Goal: Task Accomplishment & Management: Use online tool/utility

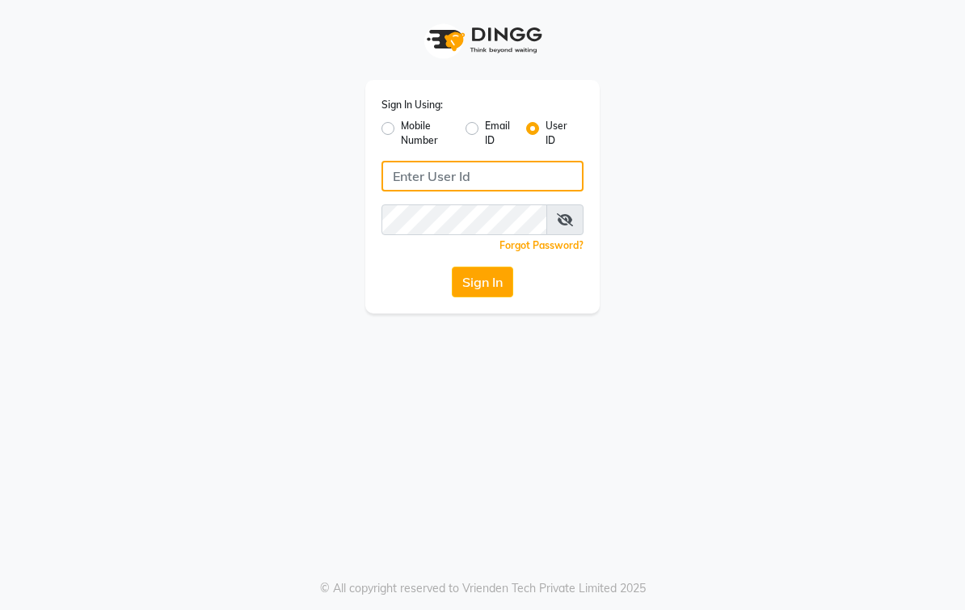
type input "elegancesalon"
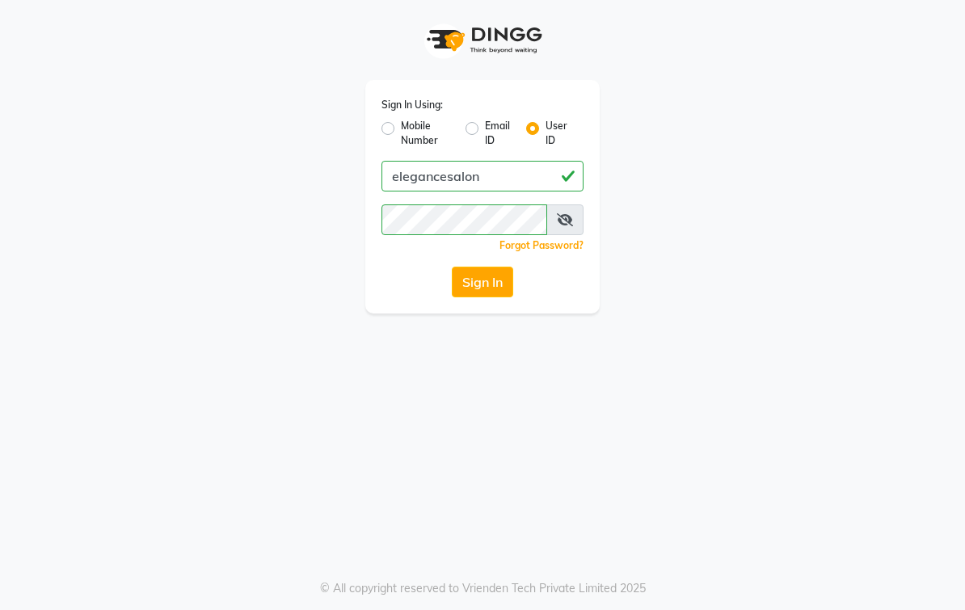
click at [503, 287] on button "Sign In" at bounding box center [482, 282] width 61 height 31
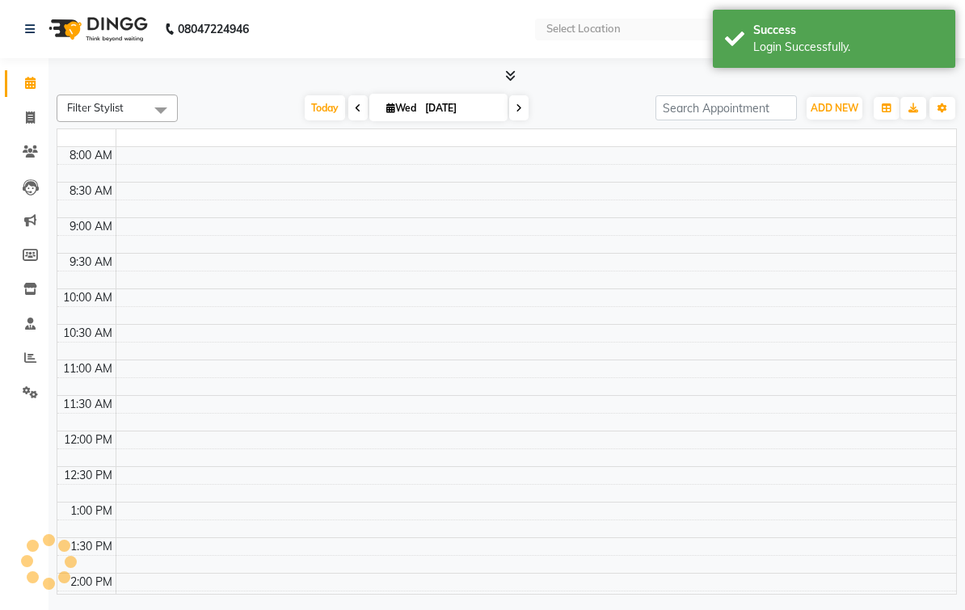
select select "en"
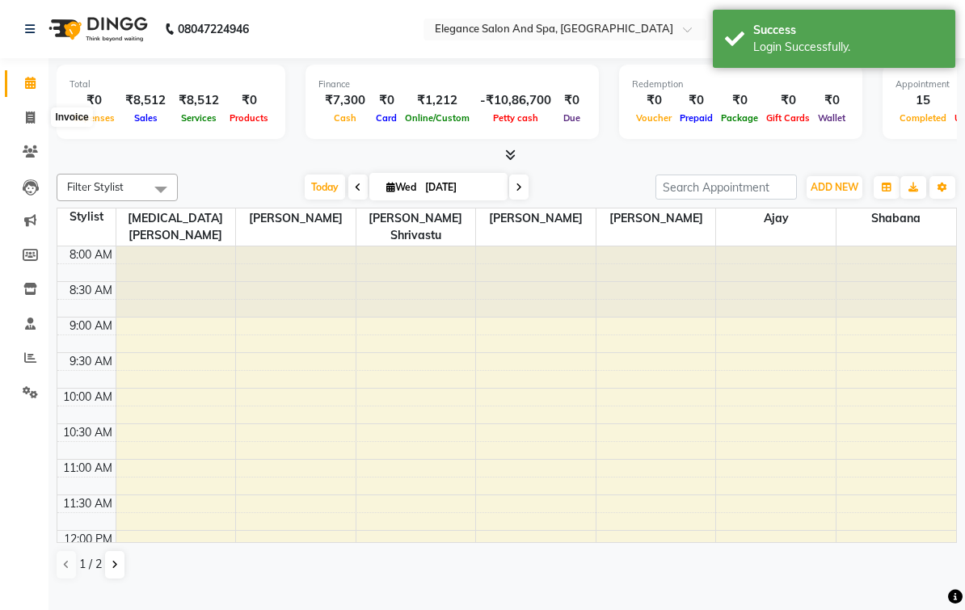
click at [32, 117] on icon at bounding box center [30, 118] width 9 height 12
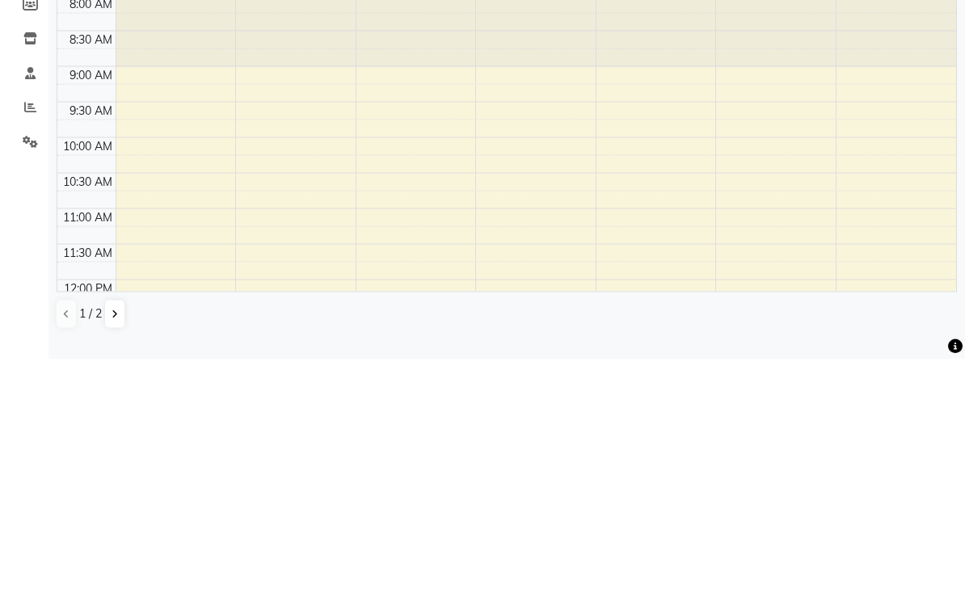
select select "5270"
select select "service"
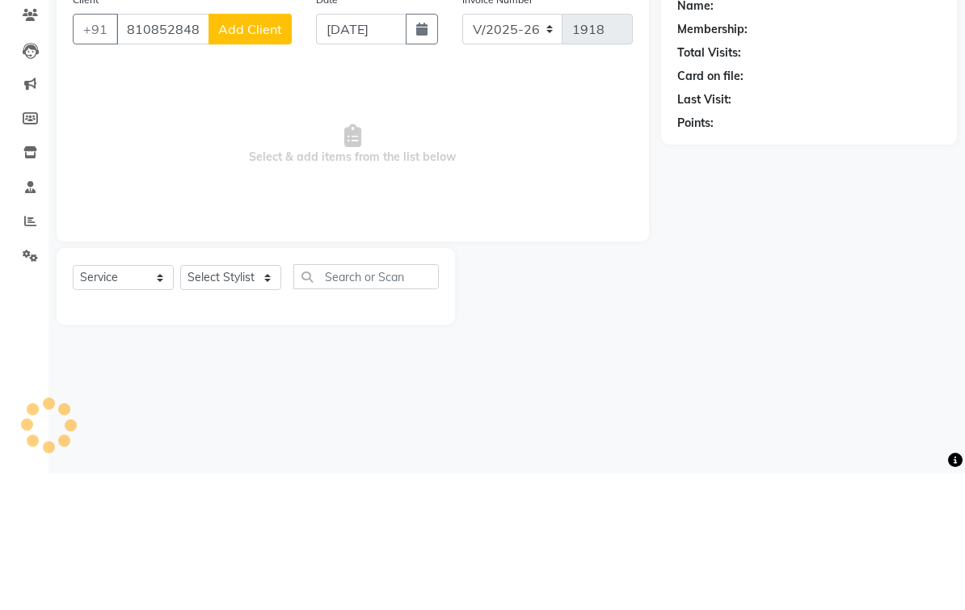
type input "8108528485"
click at [268, 158] on span "Add Client" at bounding box center [250, 166] width 64 height 16
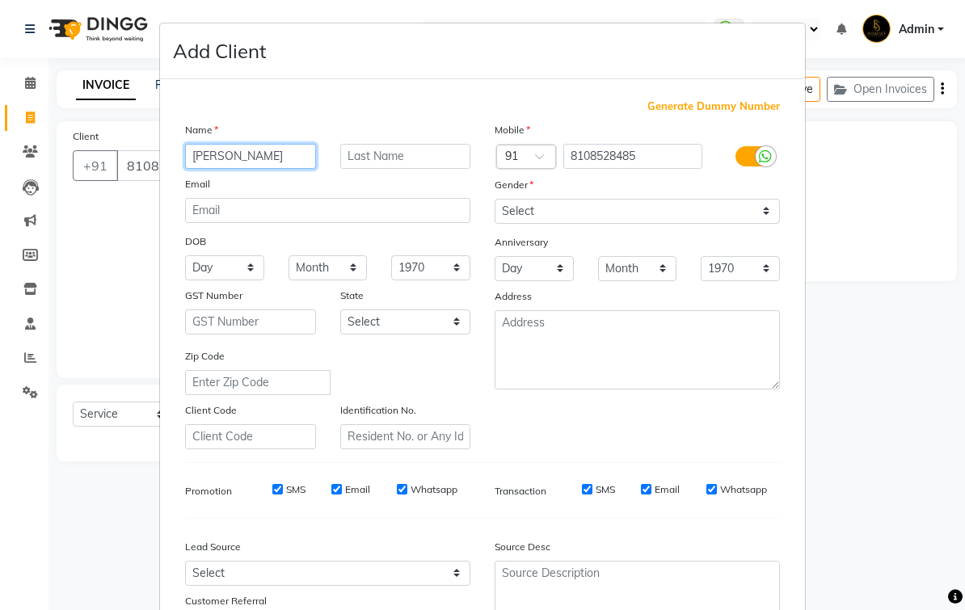
type input "[PERSON_NAME]"
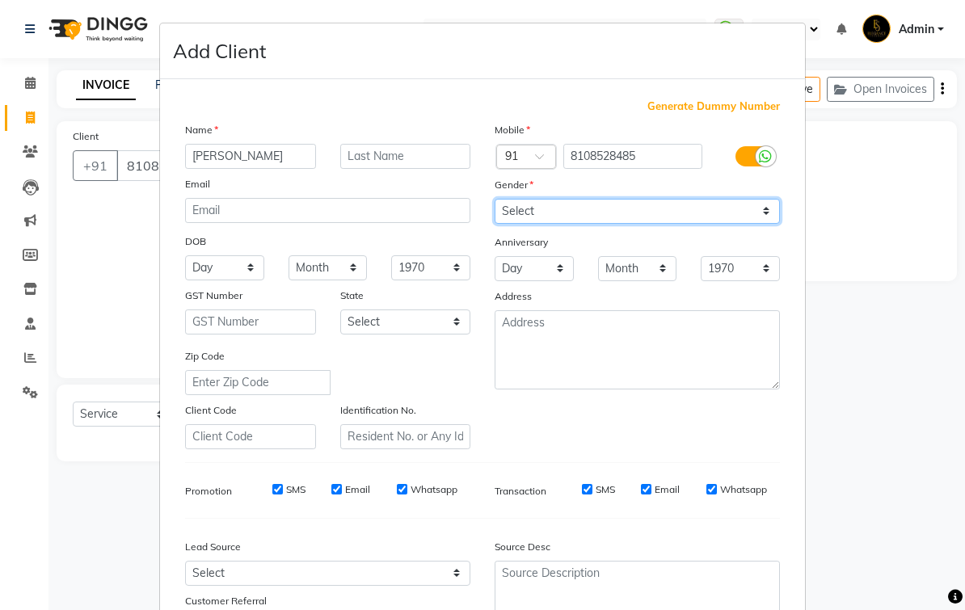
click at [711, 210] on select "Select [DEMOGRAPHIC_DATA] [DEMOGRAPHIC_DATA] Other Prefer Not To Say" at bounding box center [637, 211] width 285 height 25
select select "[DEMOGRAPHIC_DATA]"
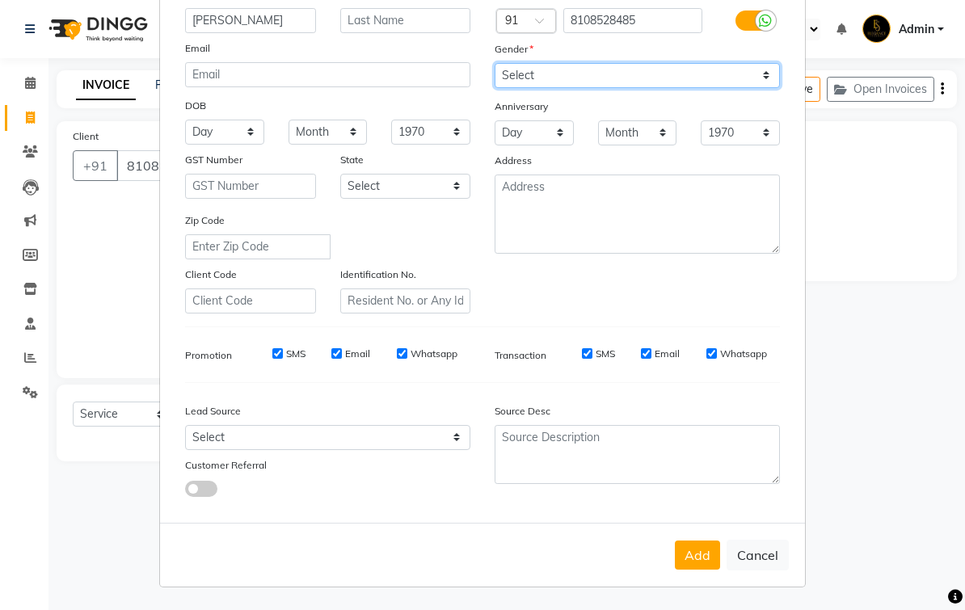
scroll to position [135, 0]
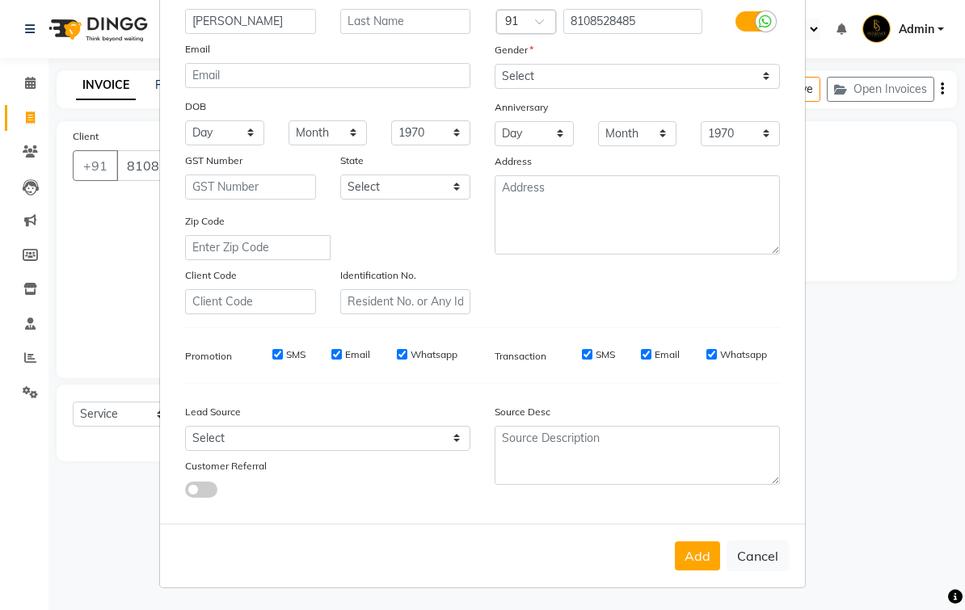
click at [696, 556] on button "Add" at bounding box center [697, 556] width 45 height 29
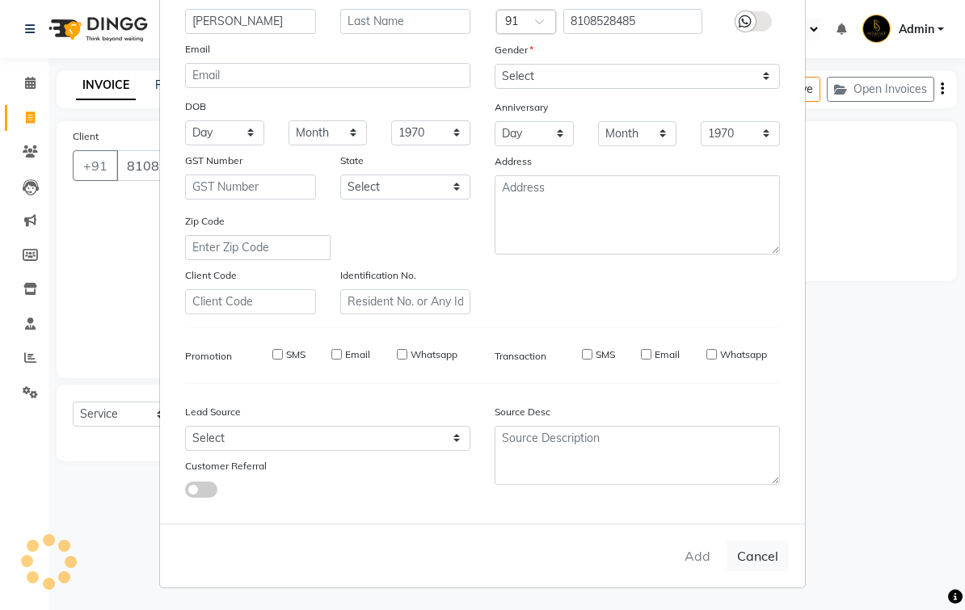
select select
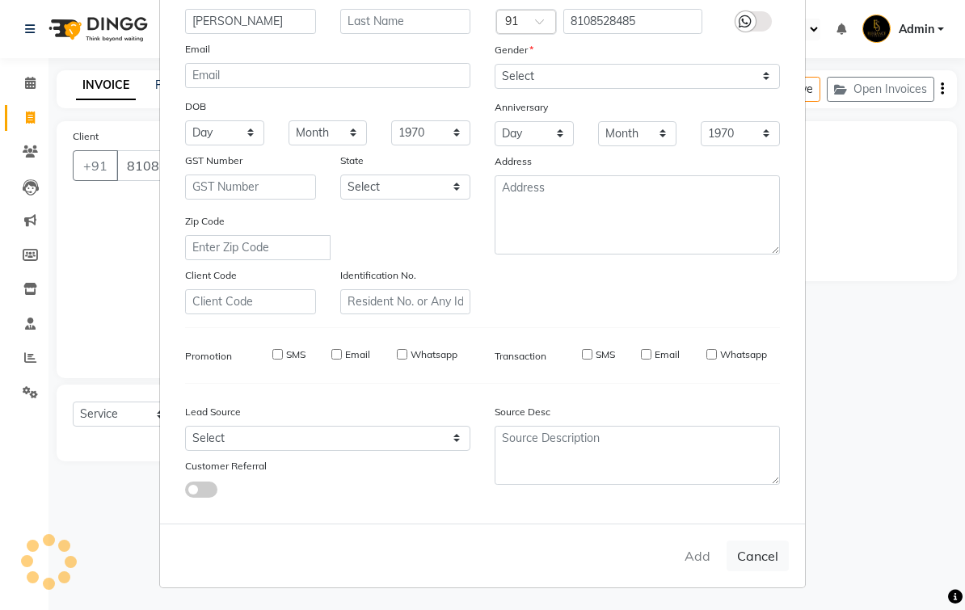
select select
checkbox input "false"
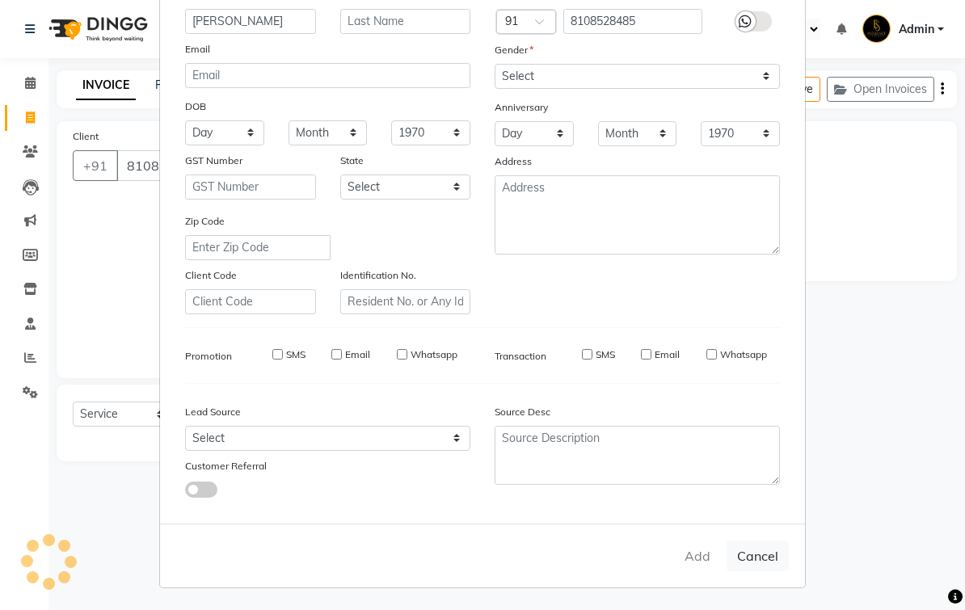
checkbox input "false"
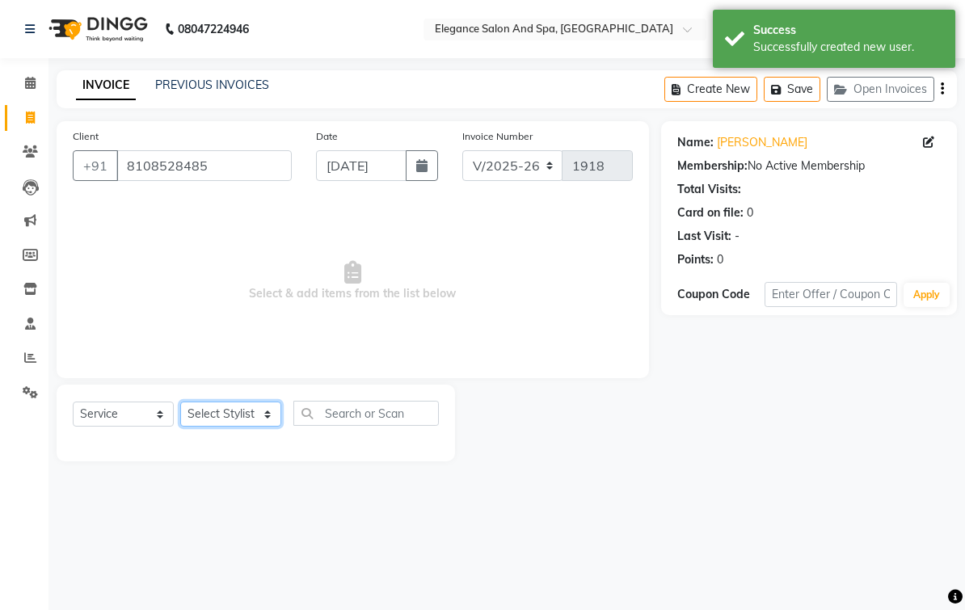
click at [251, 427] on select "Select Stylist [PERSON_NAME] [MEDICAL_DATA][PERSON_NAME] [PERSON_NAME] [PERSON_…" at bounding box center [230, 414] width 101 height 25
select select "89688"
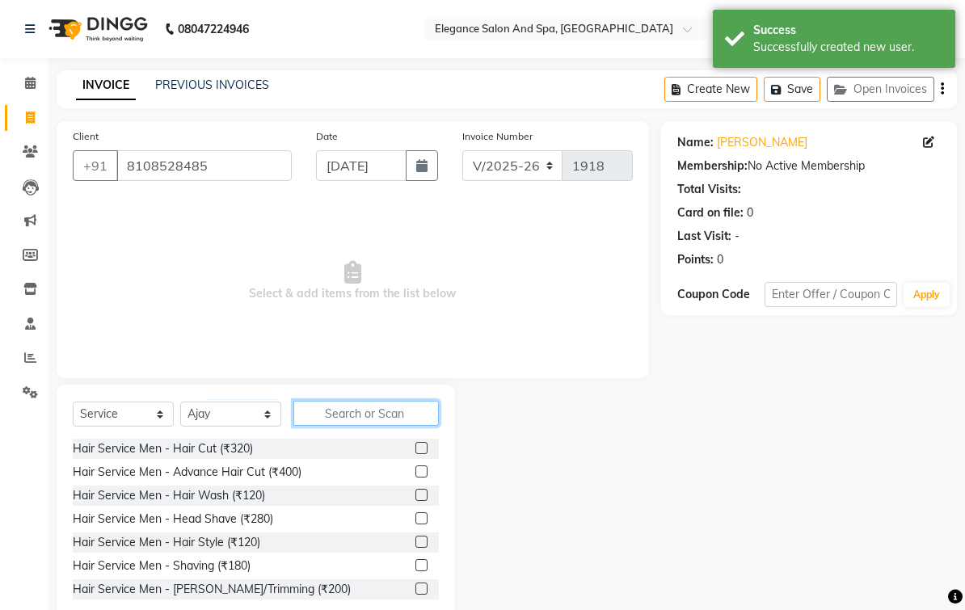
click at [385, 426] on input "text" at bounding box center [366, 413] width 146 height 25
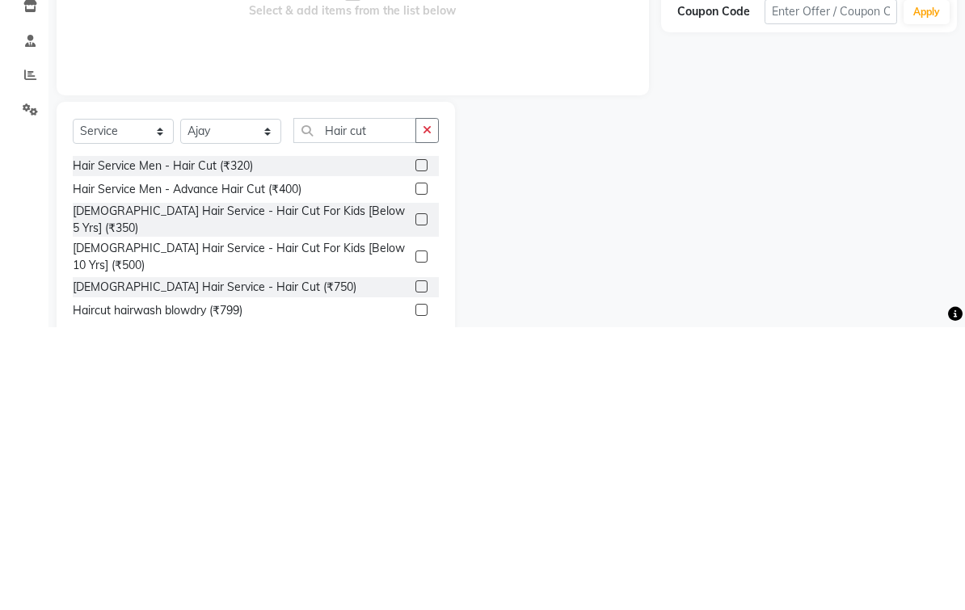
scroll to position [39, 0]
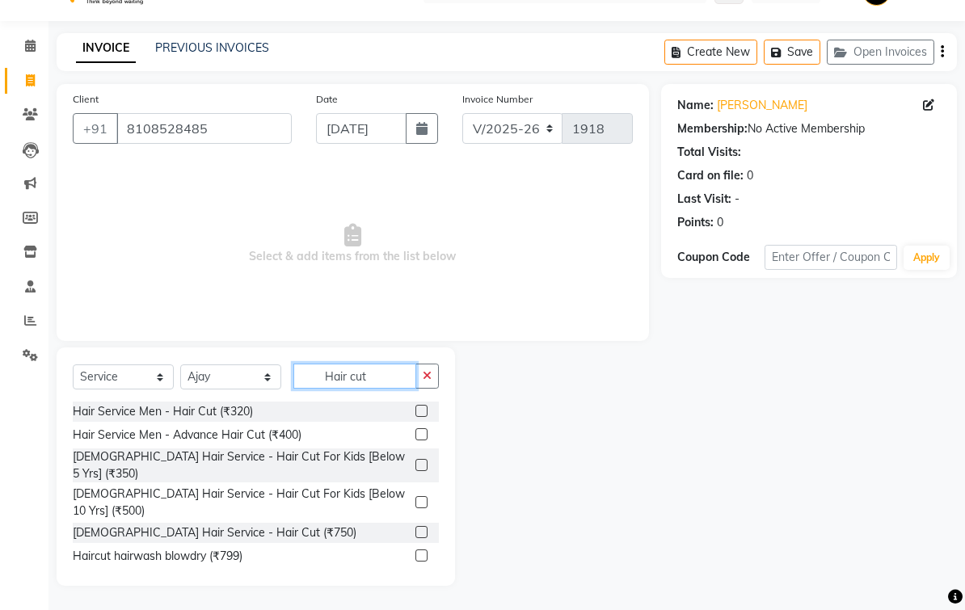
type input "Hair cut"
click at [416, 526] on label at bounding box center [422, 532] width 12 height 12
click at [416, 528] on input "checkbox" at bounding box center [421, 533] width 11 height 11
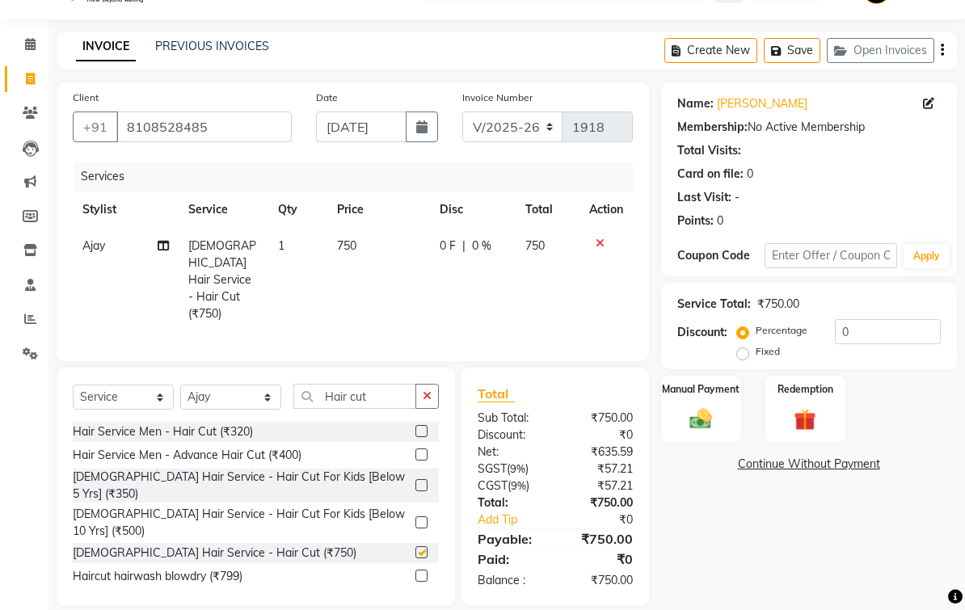
checkbox input "false"
click at [366, 272] on td "750" at bounding box center [378, 280] width 103 height 104
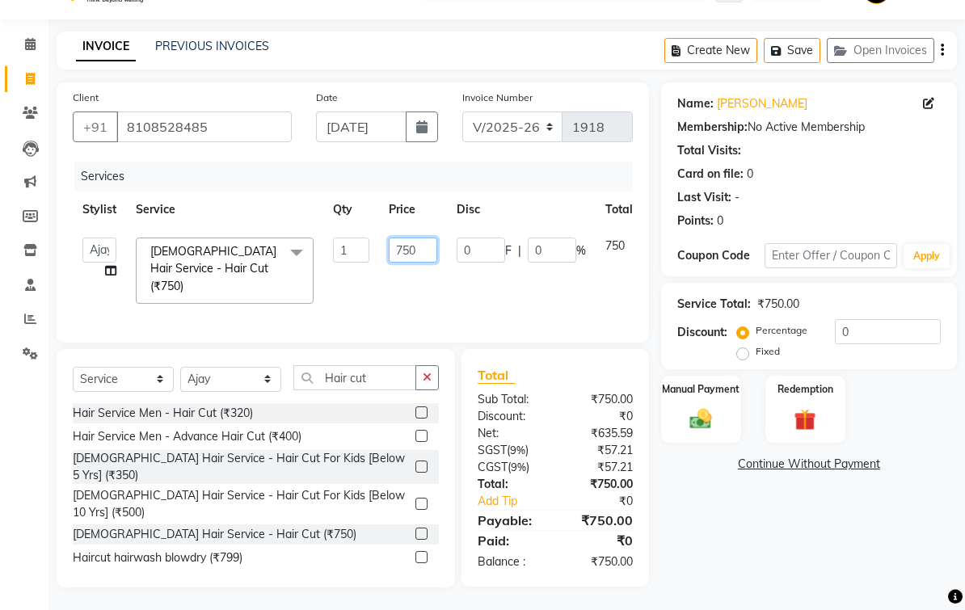
click at [436, 263] on input "750" at bounding box center [413, 250] width 49 height 25
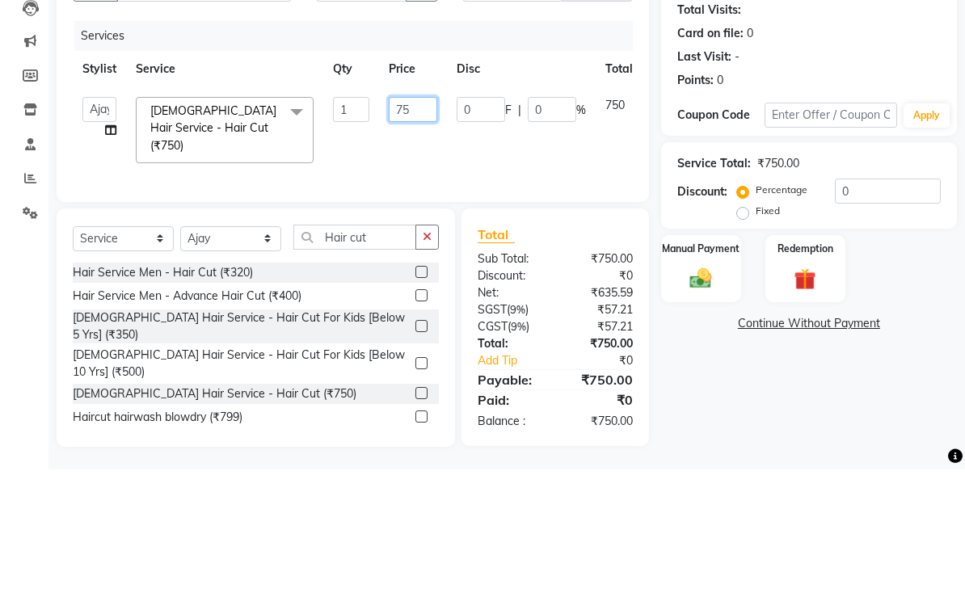
type input "7"
type input "600"
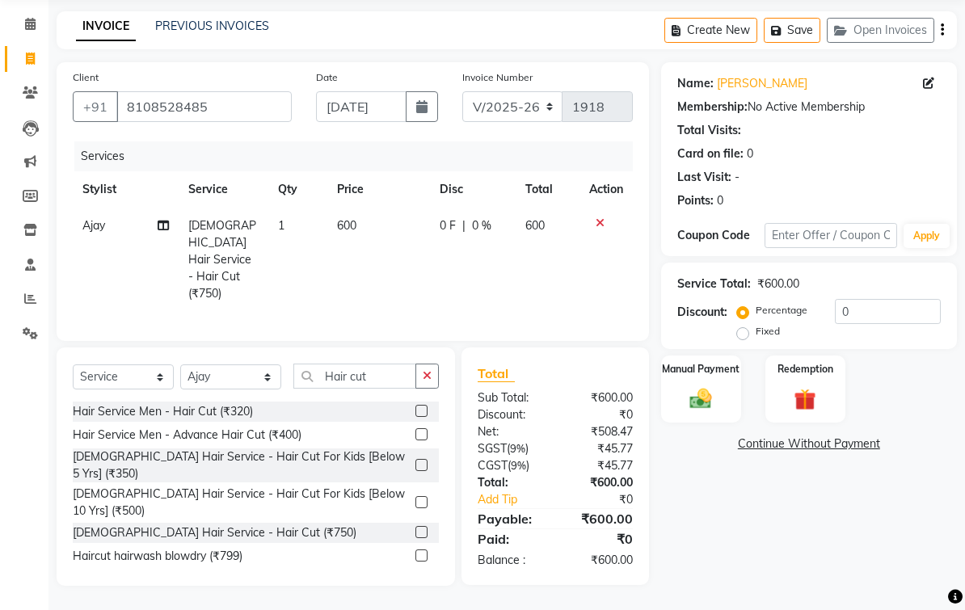
click at [719, 412] on img at bounding box center [701, 398] width 36 height 25
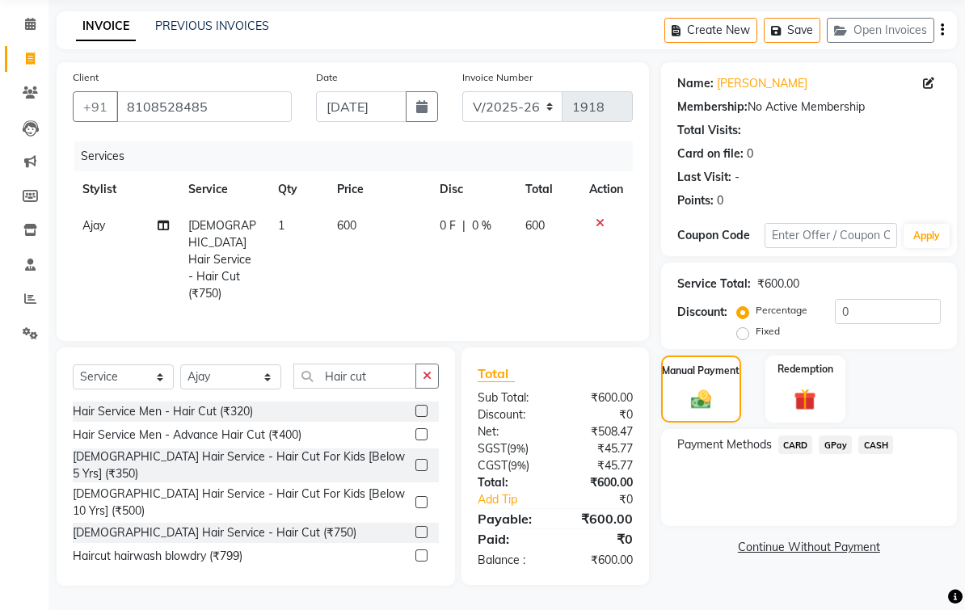
click at [845, 454] on span "GPay" at bounding box center [835, 445] width 33 height 19
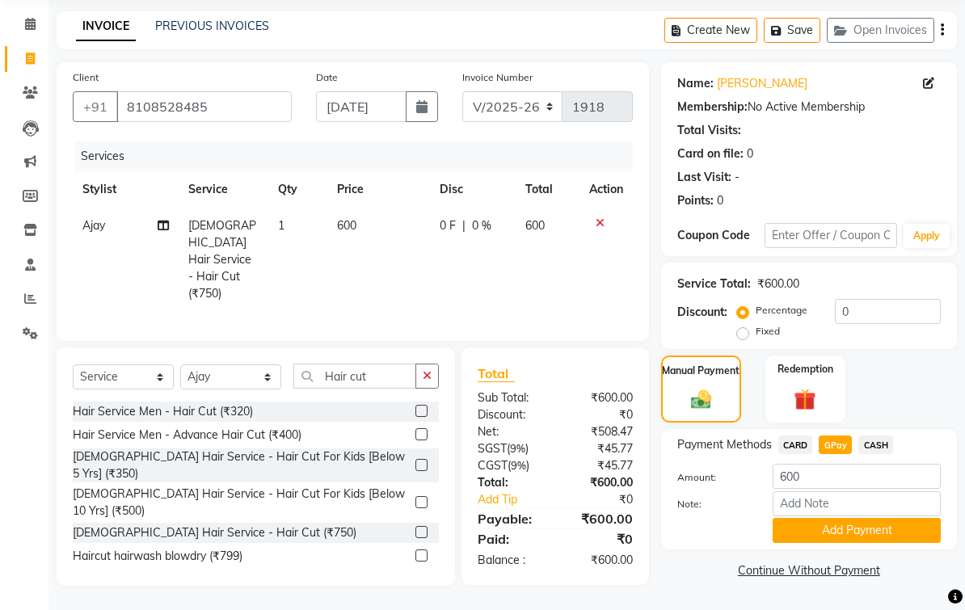
click at [885, 543] on button "Add Payment" at bounding box center [857, 530] width 168 height 25
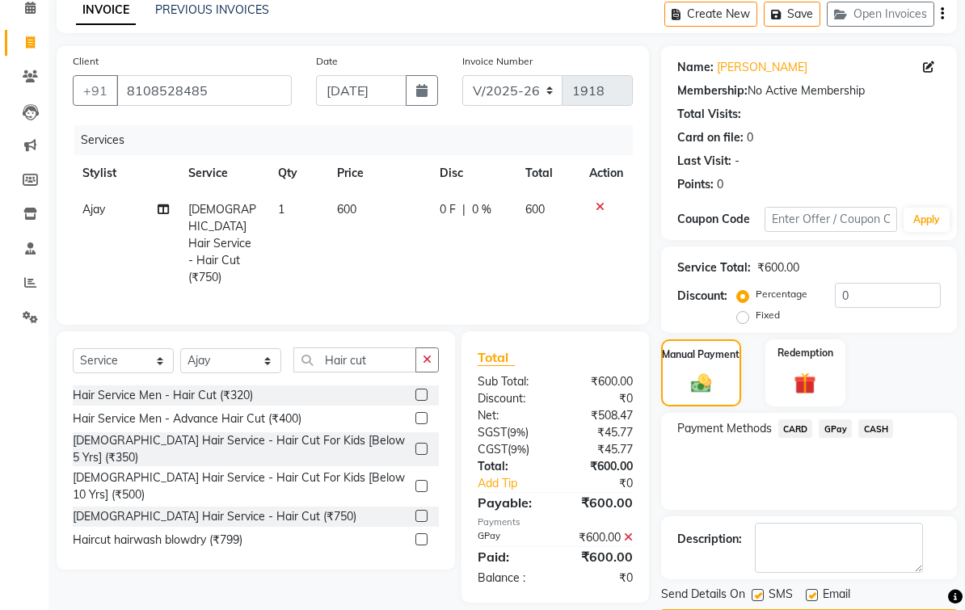
scroll to position [119, 0]
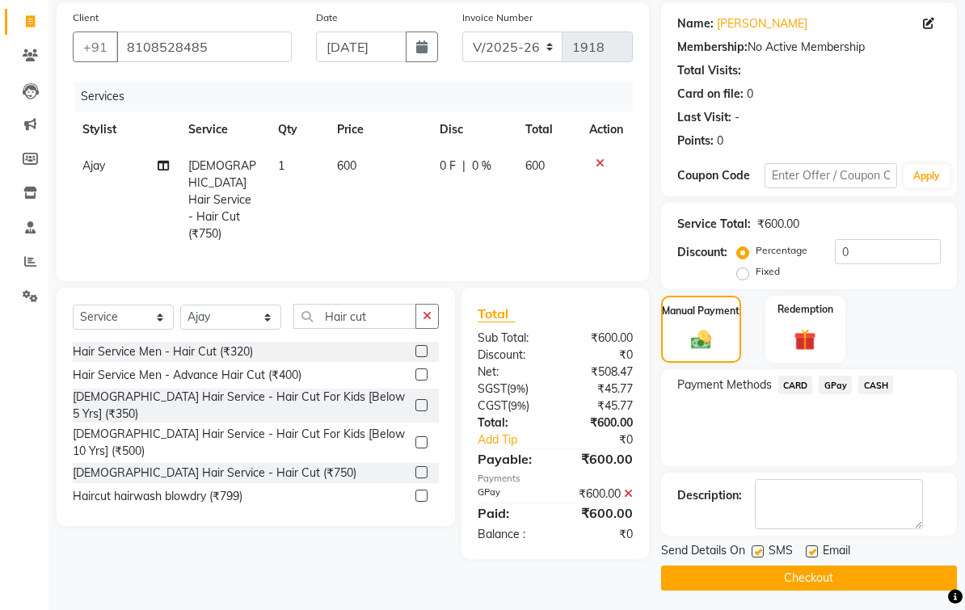
click at [836, 591] on button "Checkout" at bounding box center [809, 578] width 296 height 25
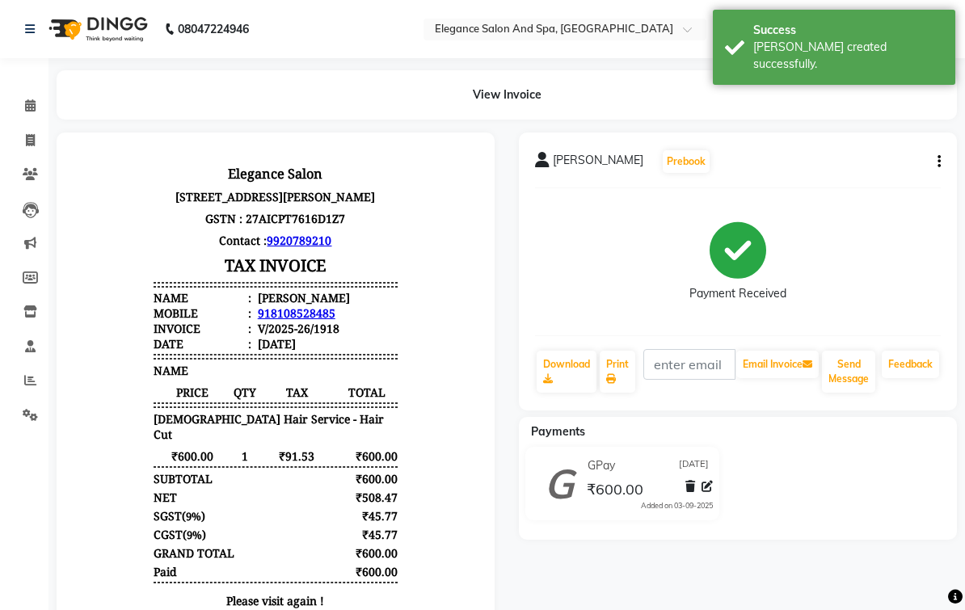
click at [27, 99] on icon at bounding box center [30, 105] width 11 height 12
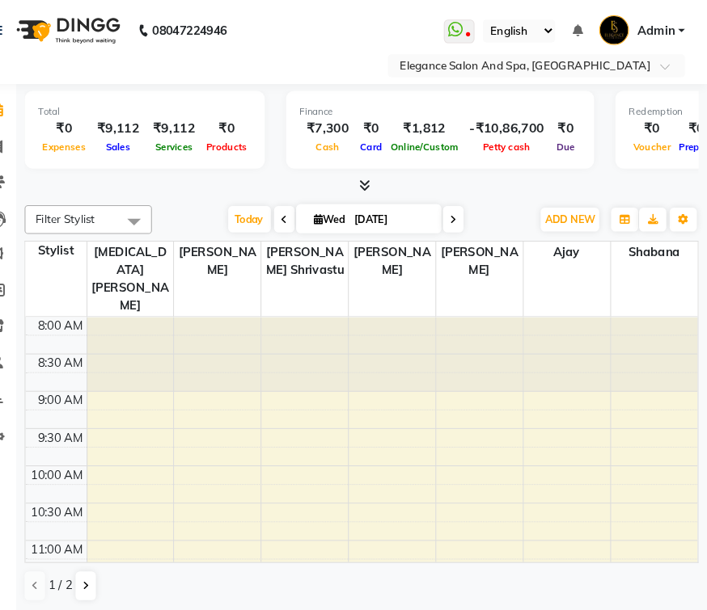
click at [70, 108] on div "Total" at bounding box center [171, 106] width 203 height 14
